Goal: Check status: Check status

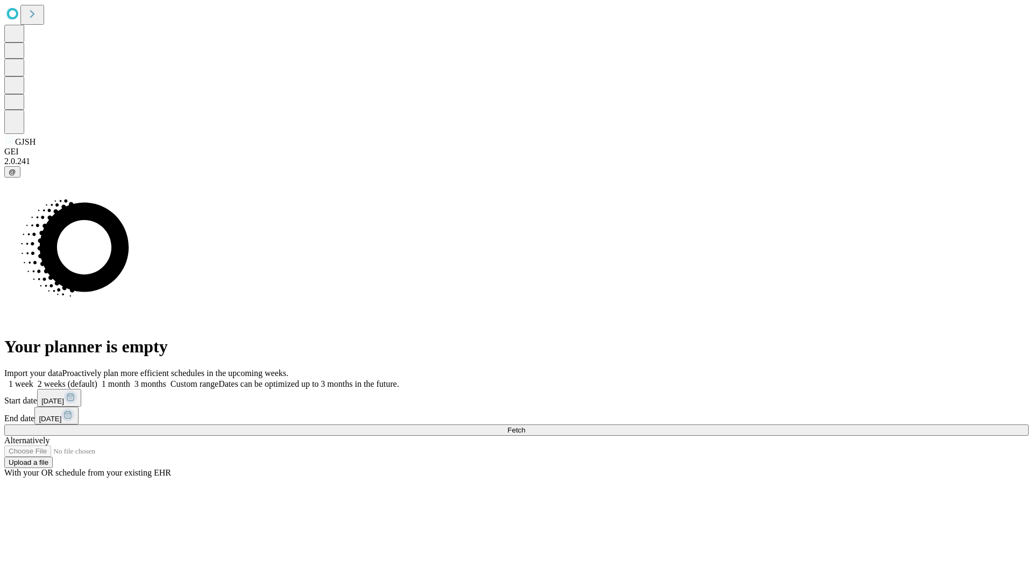
click at [525, 426] on span "Fetch" at bounding box center [516, 430] width 18 height 8
